Goal: Task Accomplishment & Management: Manage account settings

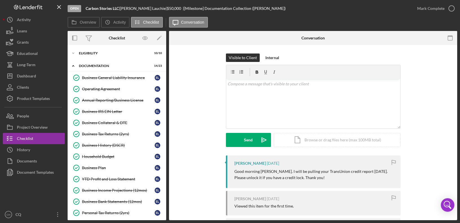
scroll to position [107, 0]
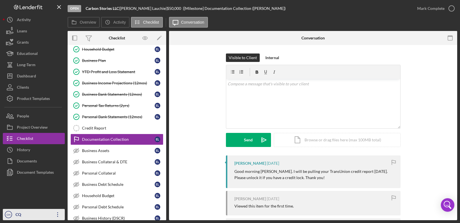
click at [61, 217] on icon "Icon/Overflow" at bounding box center [58, 215] width 14 height 14
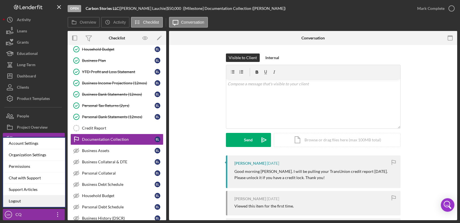
click at [35, 201] on link "Logout" at bounding box center [34, 202] width 62 height 12
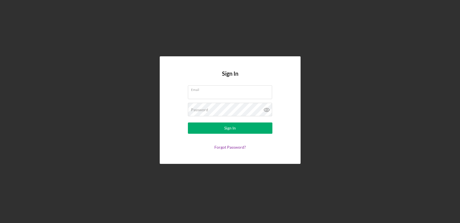
click at [96, 143] on div "Sign In Email Password Sign In Forgot Password?" at bounding box center [230, 110] width 455 height 220
